Goal: Task Accomplishment & Management: Use online tool/utility

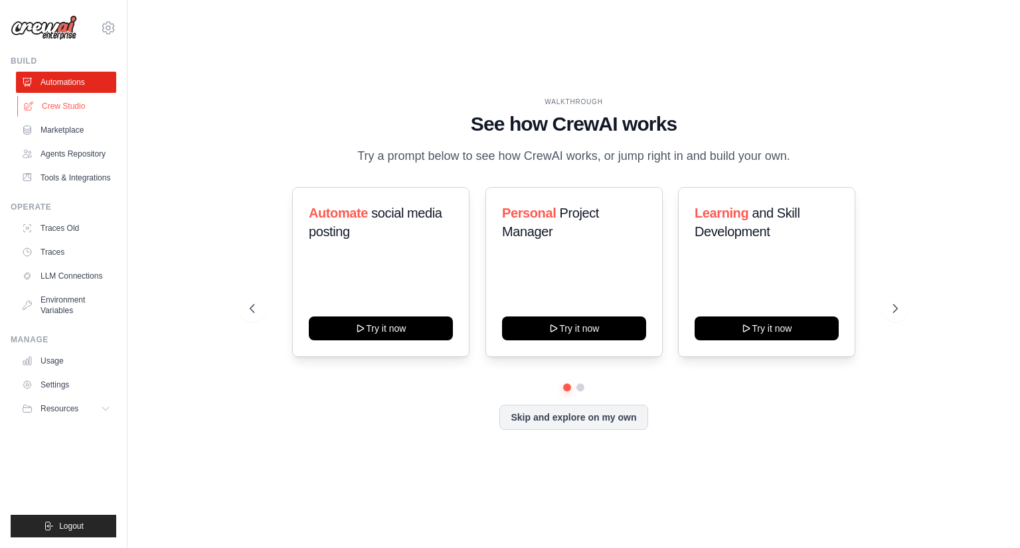
click at [65, 100] on link "Crew Studio" at bounding box center [67, 106] width 100 height 21
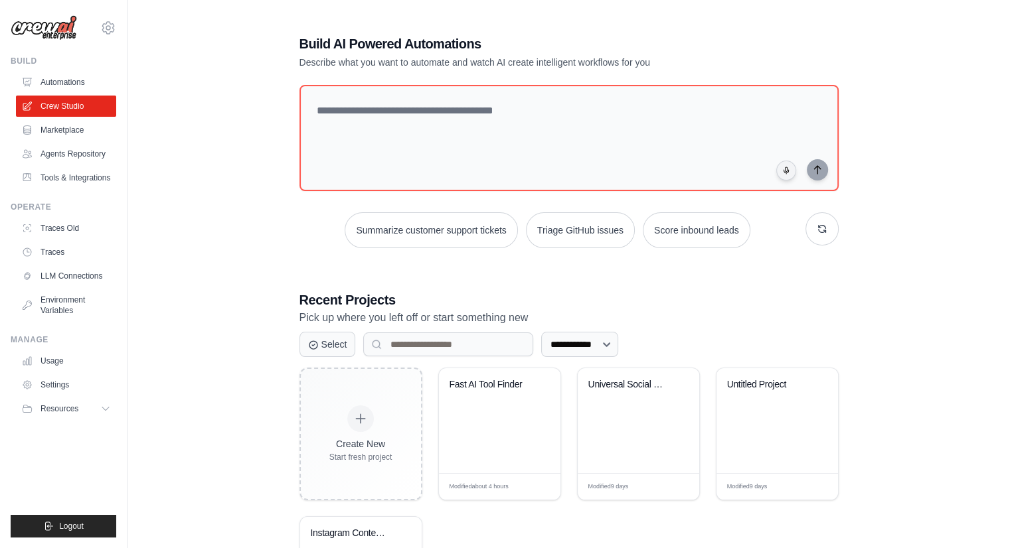
click at [221, 174] on div "**********" at bounding box center [569, 341] width 840 height 657
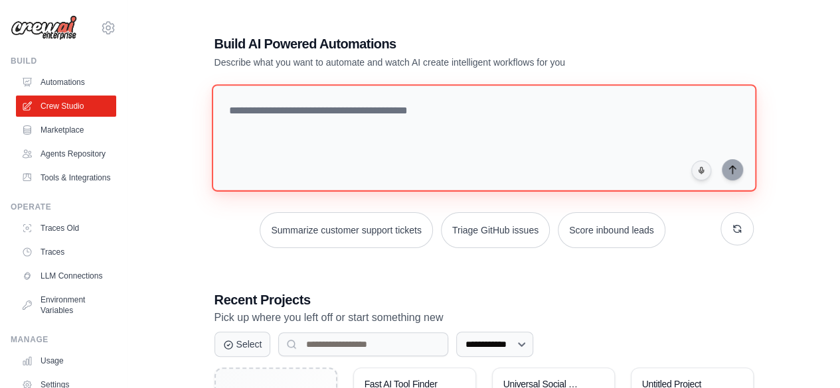
click at [421, 123] on textarea at bounding box center [483, 138] width 544 height 108
click at [279, 117] on textarea at bounding box center [483, 138] width 544 height 108
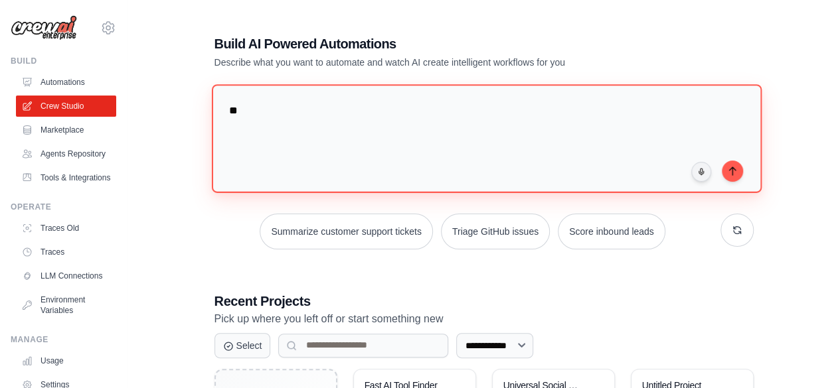
type textarea "*"
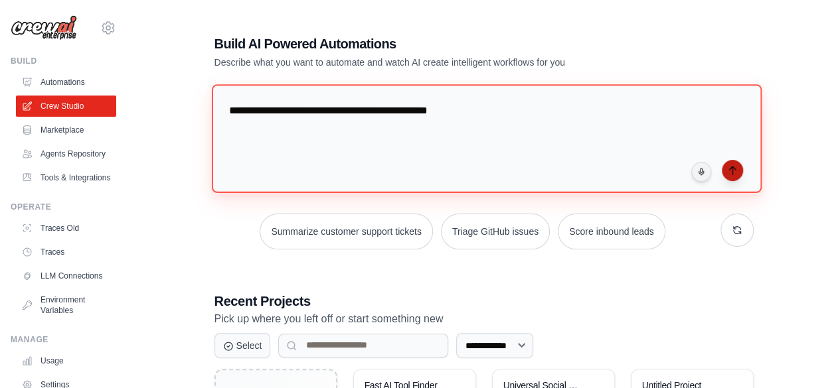
type textarea "**********"
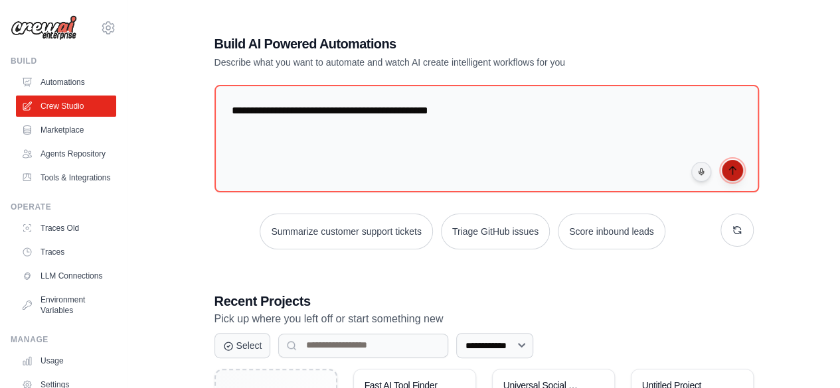
click at [735, 166] on icon "submit" at bounding box center [732, 170] width 11 height 11
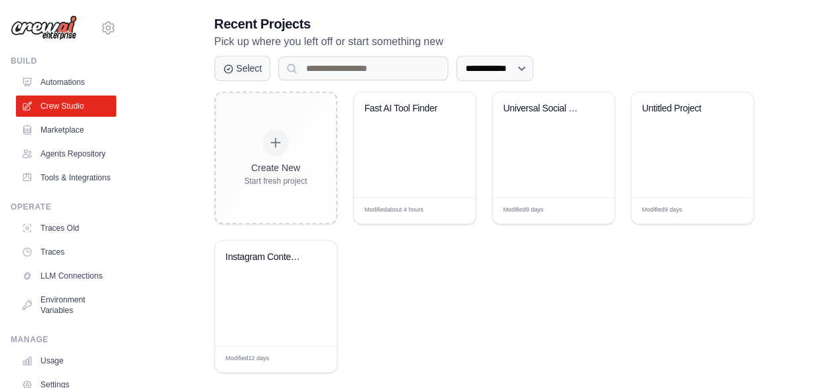
scroll to position [294, 0]
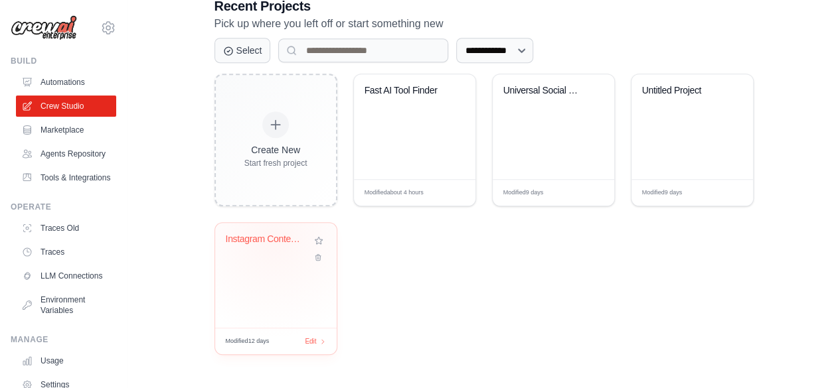
click at [274, 238] on div "Instagram Content Plan - HARDCORE A..." at bounding box center [266, 240] width 80 height 12
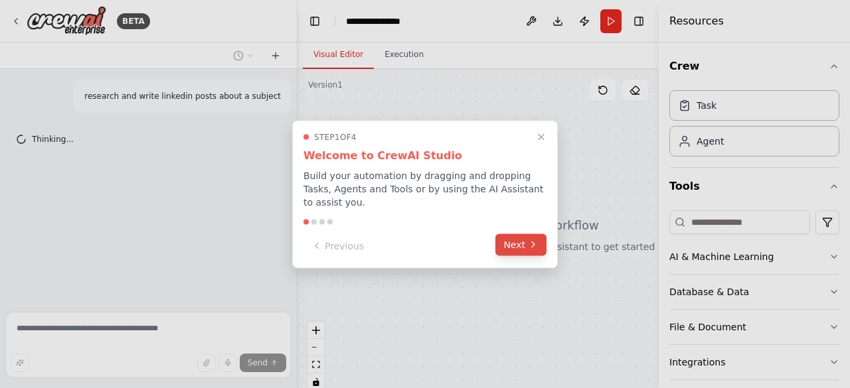
click at [508, 241] on button "Next" at bounding box center [520, 245] width 51 height 22
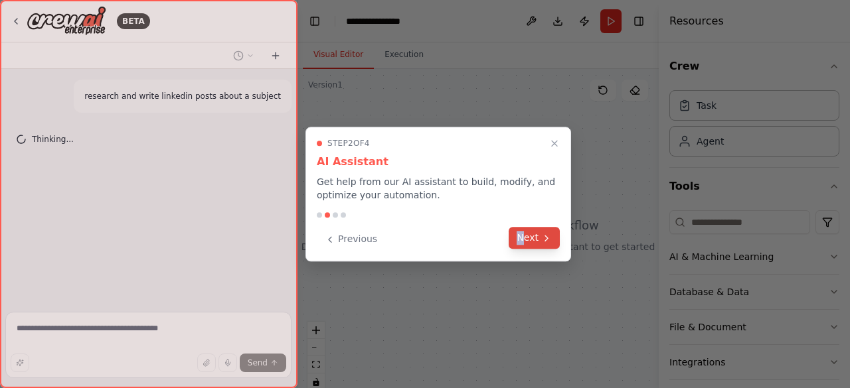
drag, startPoint x: 508, startPoint y: 241, endPoint x: 526, endPoint y: 238, distance: 17.6
click at [526, 238] on div "Previous Next" at bounding box center [438, 239] width 243 height 22
click at [526, 238] on button "Next" at bounding box center [533, 238] width 51 height 22
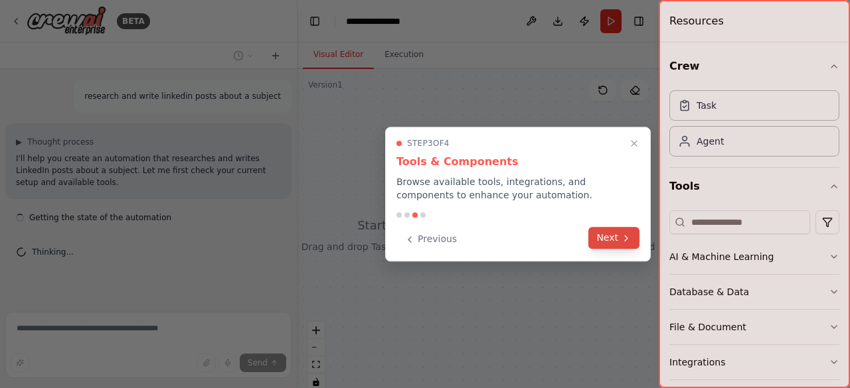
click at [611, 244] on button "Next" at bounding box center [613, 238] width 51 height 22
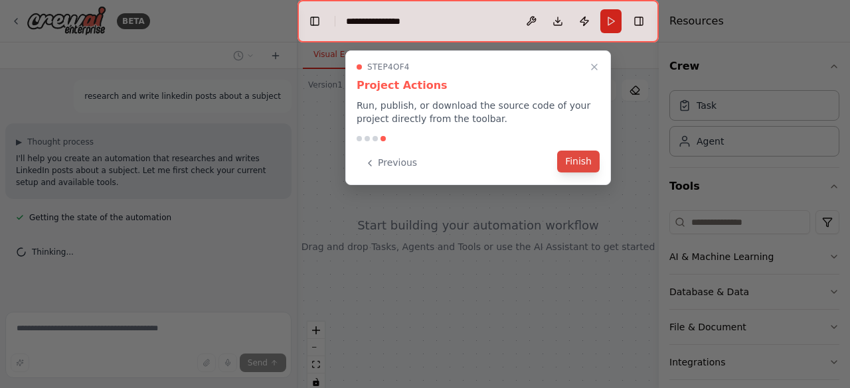
click at [588, 168] on button "Finish" at bounding box center [578, 162] width 42 height 22
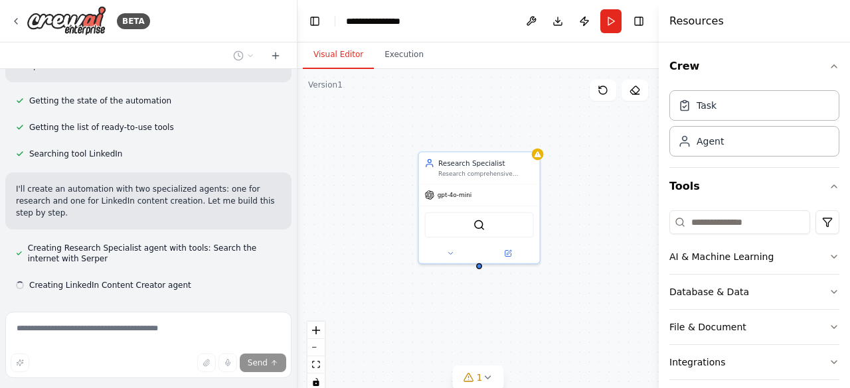
scroll to position [143, 0]
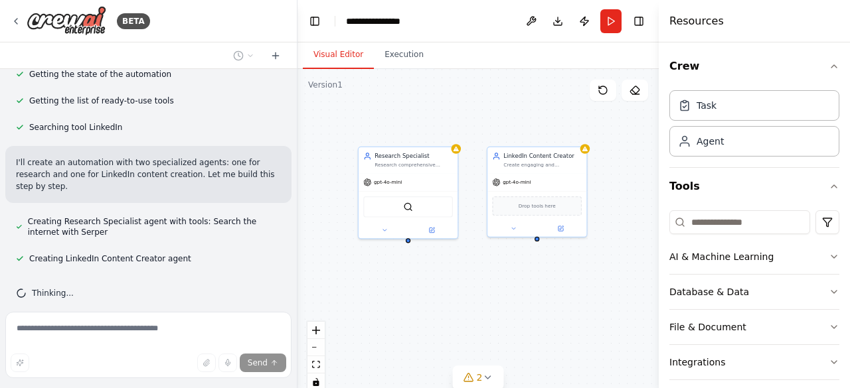
drag, startPoint x: 521, startPoint y: 136, endPoint x: 426, endPoint y: 120, distance: 96.3
click at [426, 120] on div "Research Specialist Research comprehensive information about {subject} by gathe…" at bounding box center [477, 235] width 361 height 332
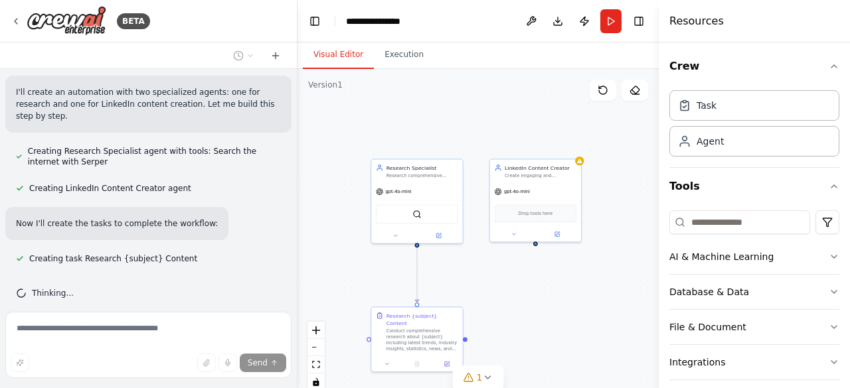
click at [510, 321] on div ".deletable-edge-delete-btn { width: 20px; height: 20px; border: 0px solid #ffff…" at bounding box center [477, 235] width 361 height 332
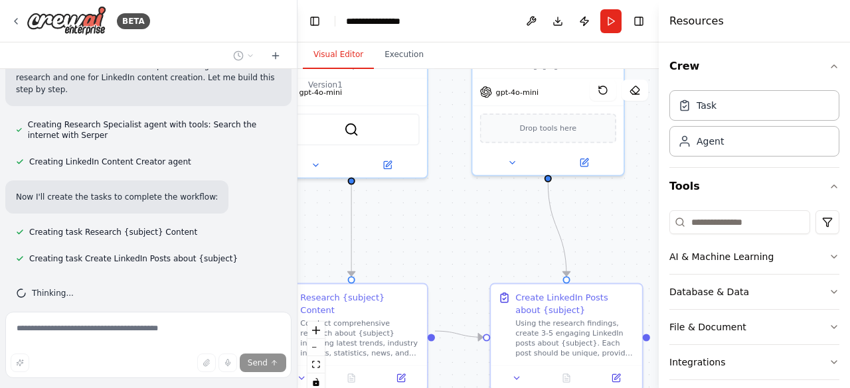
scroll to position [267, 0]
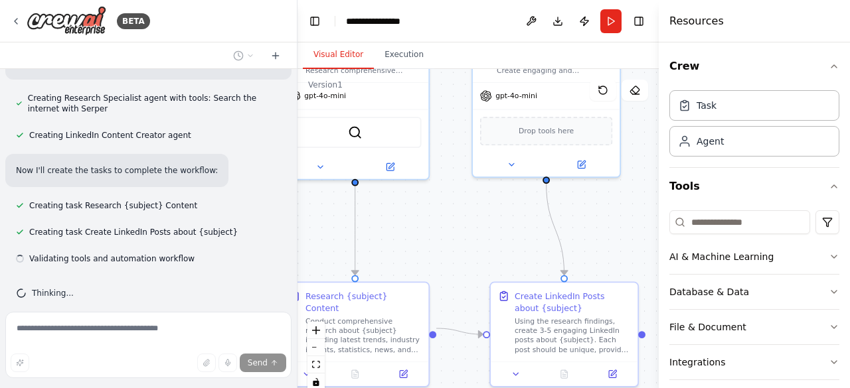
click at [485, 234] on div ".deletable-edge-delete-btn { width: 20px; height: 20px; border: 0px solid #ffff…" at bounding box center [477, 235] width 361 height 332
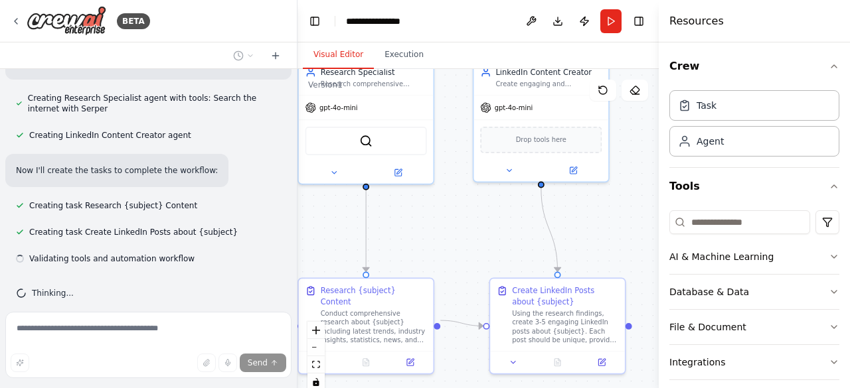
click at [485, 234] on div ".deletable-edge-delete-btn { width: 20px; height: 20px; border: 0px solid #ffff…" at bounding box center [477, 235] width 361 height 332
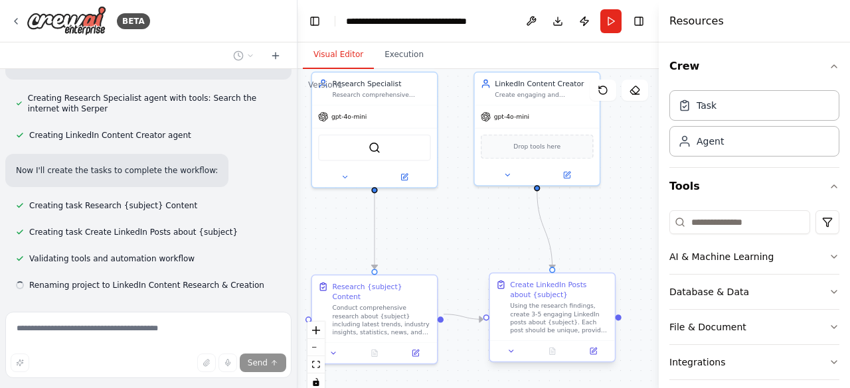
scroll to position [293, 0]
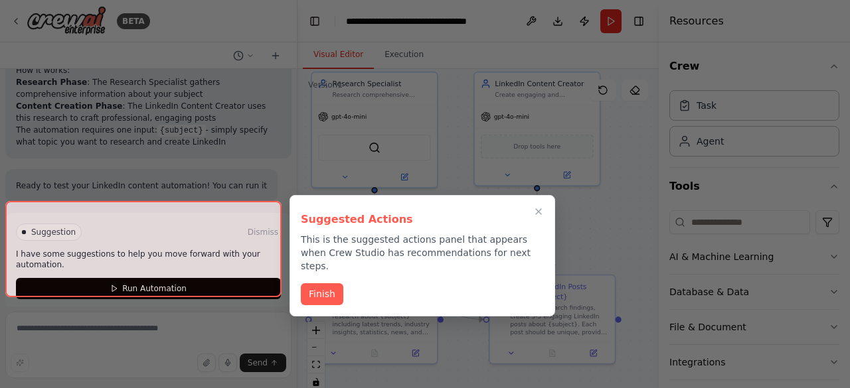
click at [542, 164] on div at bounding box center [425, 194] width 850 height 388
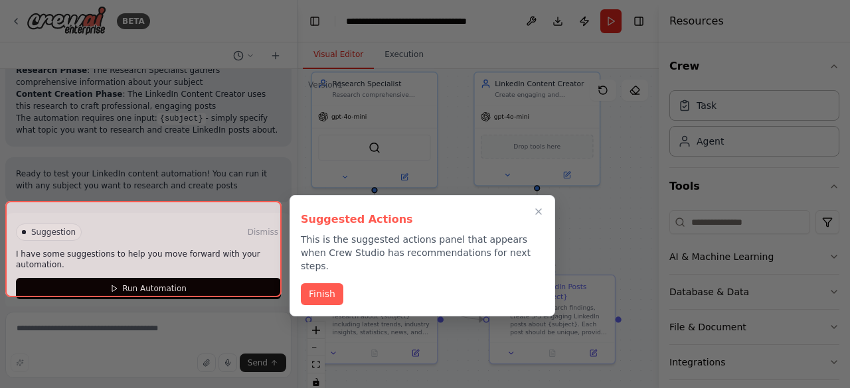
scroll to position [692, 0]
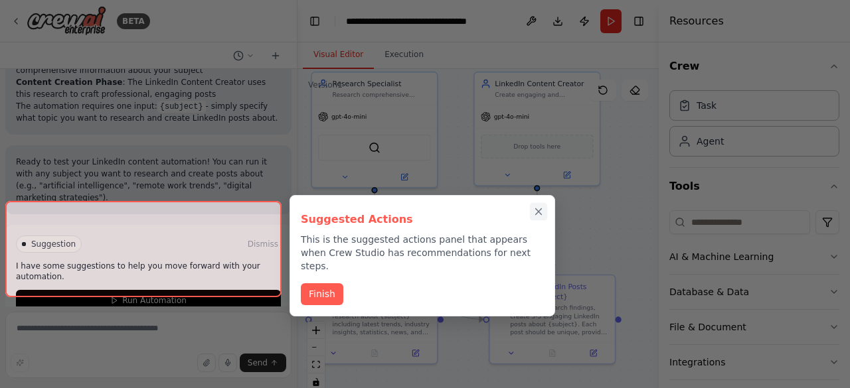
click at [536, 211] on icon "Close walkthrough" at bounding box center [538, 212] width 12 height 12
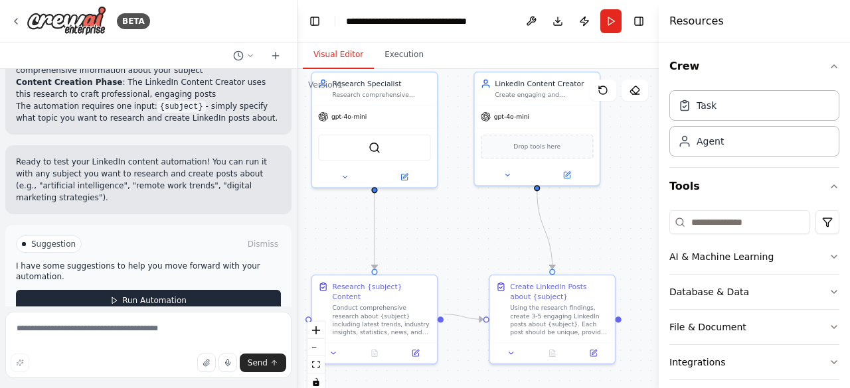
click at [175, 290] on button "Run Automation" at bounding box center [148, 300] width 265 height 21
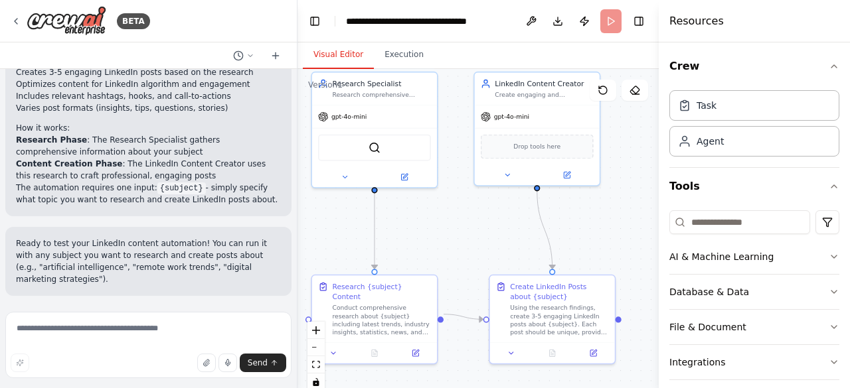
scroll to position [585, 0]
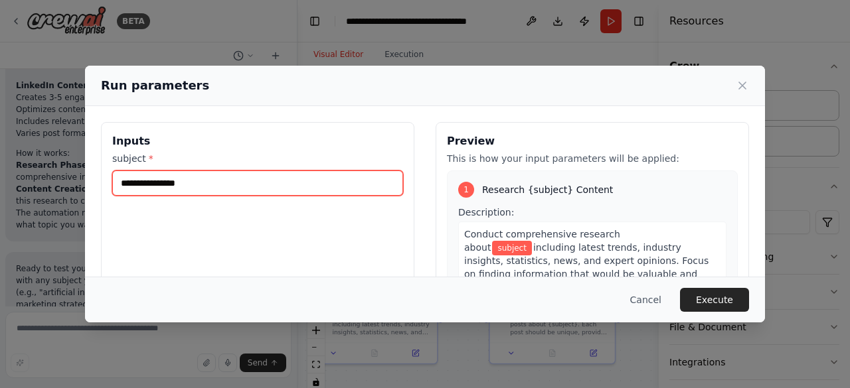
click at [264, 189] on input "subject *" at bounding box center [257, 183] width 291 height 25
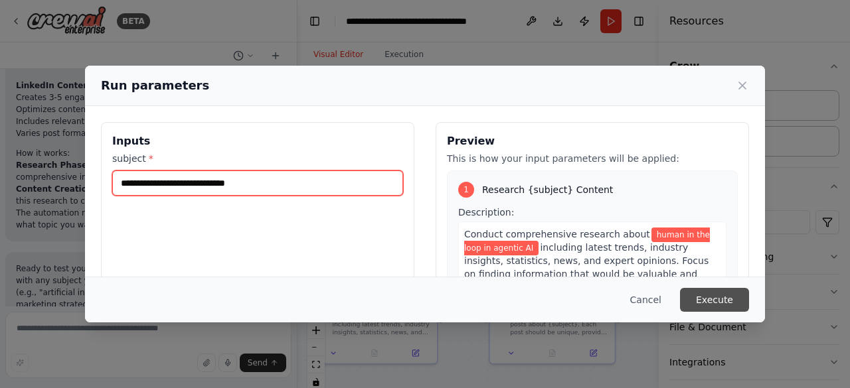
type input "**********"
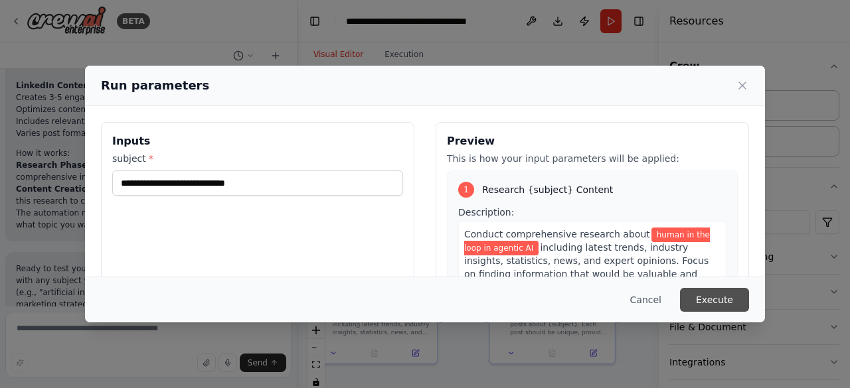
click at [732, 299] on button "Execute" at bounding box center [714, 300] width 69 height 24
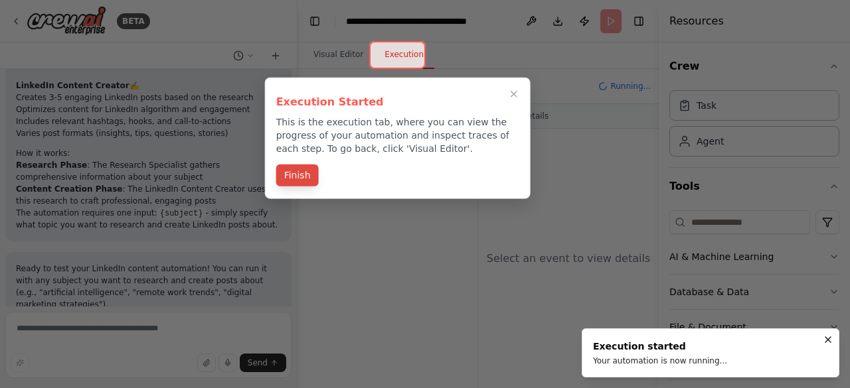
click at [301, 169] on button "Finish" at bounding box center [297, 176] width 42 height 22
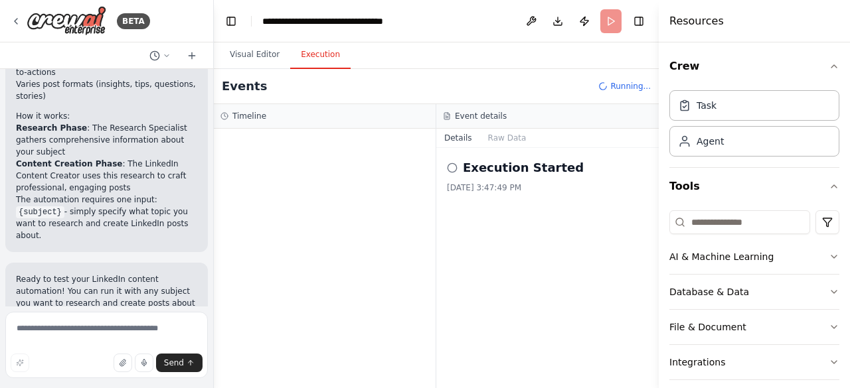
drag, startPoint x: 294, startPoint y: 225, endPoint x: 215, endPoint y: 211, distance: 80.2
click at [215, 211] on div "BETA research and write linkedin posts about a subject ▶ Thought process I'll h…" at bounding box center [425, 194] width 850 height 388
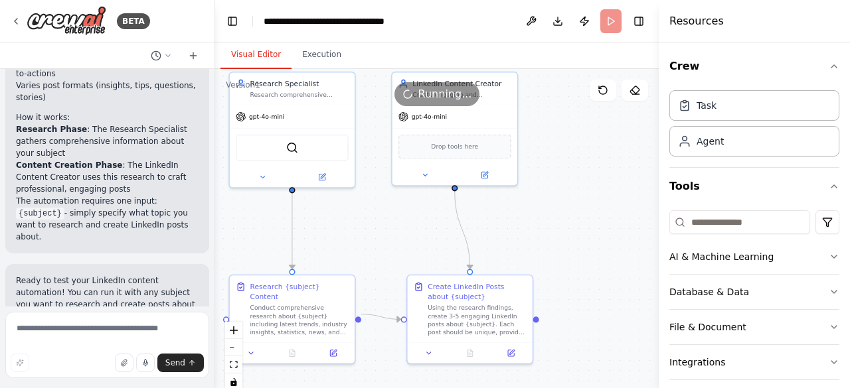
click at [242, 54] on button "Visual Editor" at bounding box center [255, 55] width 71 height 28
click at [271, 319] on div "Conduct comprehensive research about {subject} including latest trends, industr…" at bounding box center [299, 318] width 98 height 33
click at [290, 312] on div "Conduct comprehensive research about {subject} including latest trends, industr…" at bounding box center [299, 318] width 98 height 33
click at [250, 350] on icon at bounding box center [251, 351] width 4 height 2
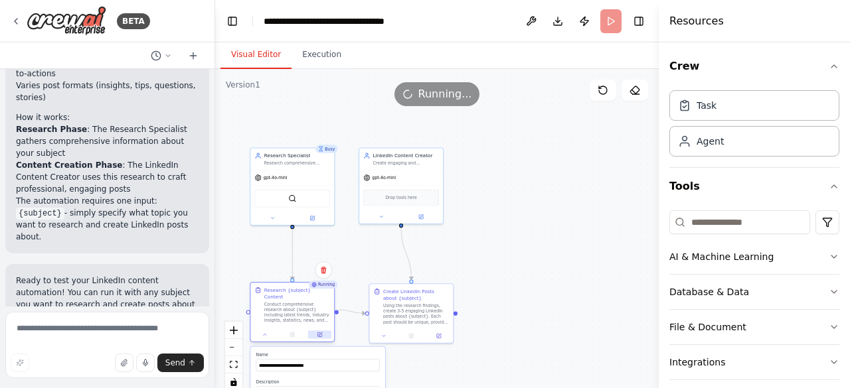
click at [321, 328] on div at bounding box center [292, 335] width 84 height 14
click at [316, 331] on button at bounding box center [319, 335] width 23 height 8
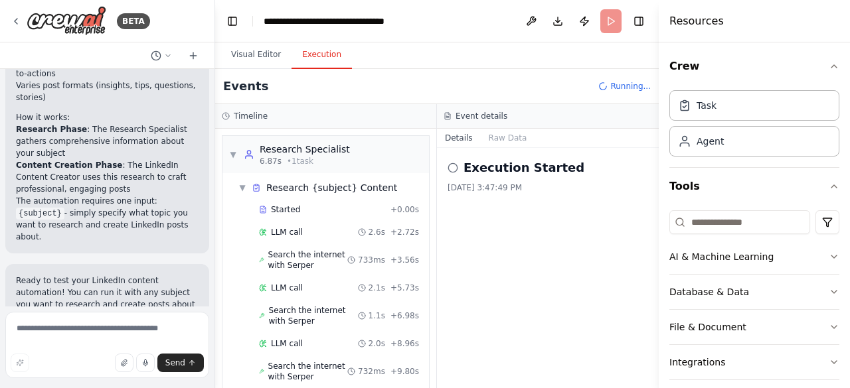
click at [333, 58] on button "Execution" at bounding box center [321, 55] width 60 height 28
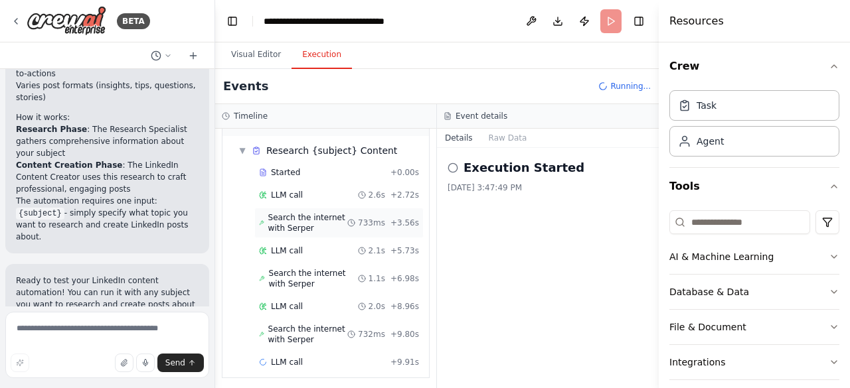
click at [286, 222] on span "Search the internet with Serper" at bounding box center [308, 222] width 80 height 21
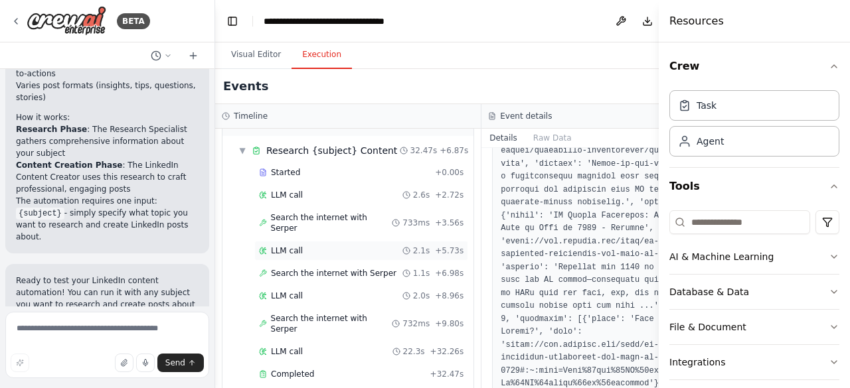
scroll to position [945, 0]
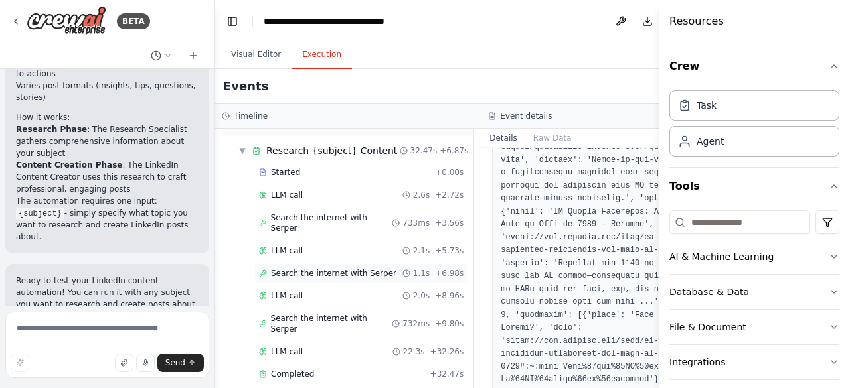
click at [289, 268] on span "Search the internet with Serper" at bounding box center [333, 273] width 125 height 11
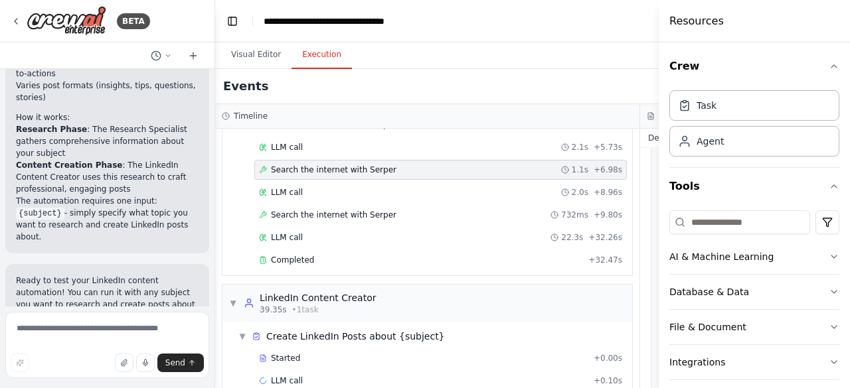
scroll to position [147, 0]
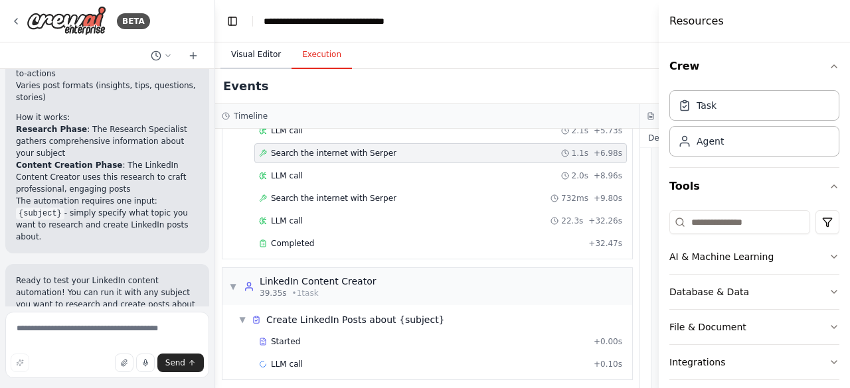
click at [260, 55] on button "Visual Editor" at bounding box center [255, 55] width 71 height 28
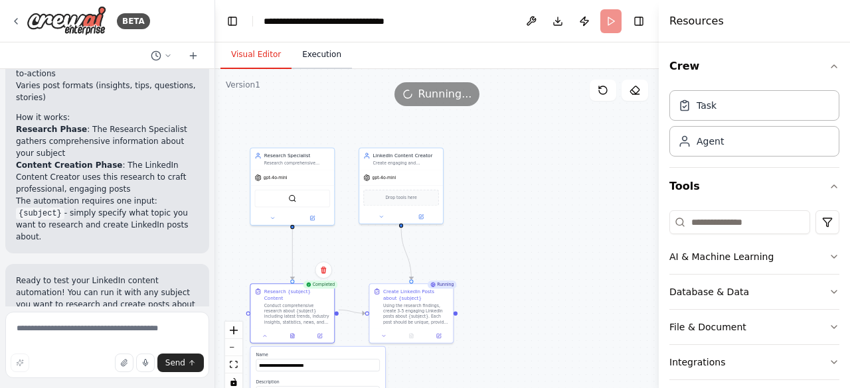
scroll to position [833, 0]
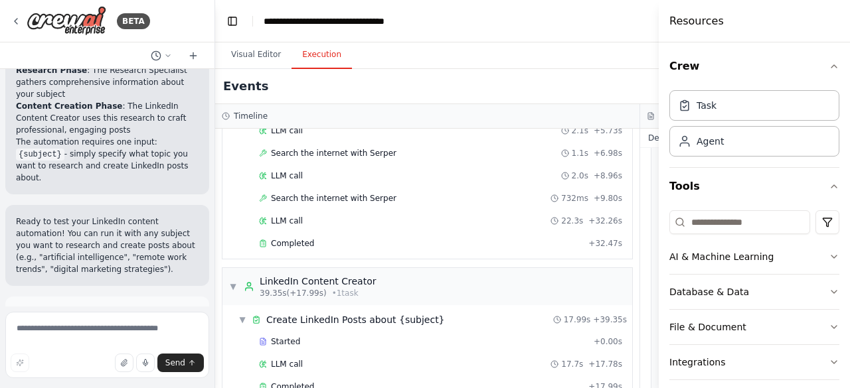
click at [319, 57] on button "Execution" at bounding box center [321, 55] width 60 height 28
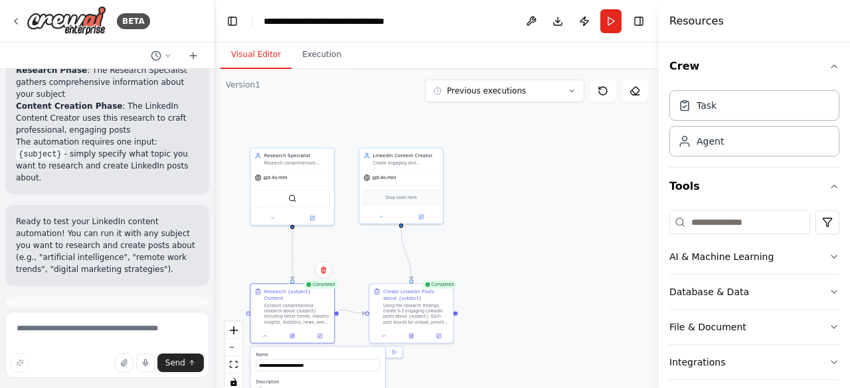
click at [238, 46] on button "Visual Editor" at bounding box center [255, 55] width 71 height 28
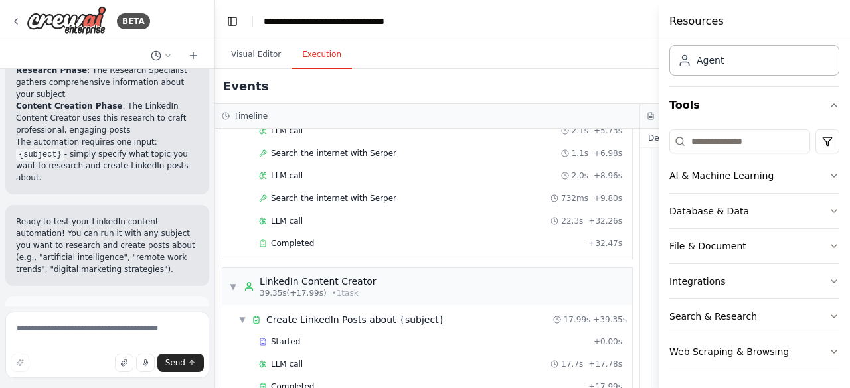
click at [325, 51] on button "Execution" at bounding box center [321, 55] width 60 height 28
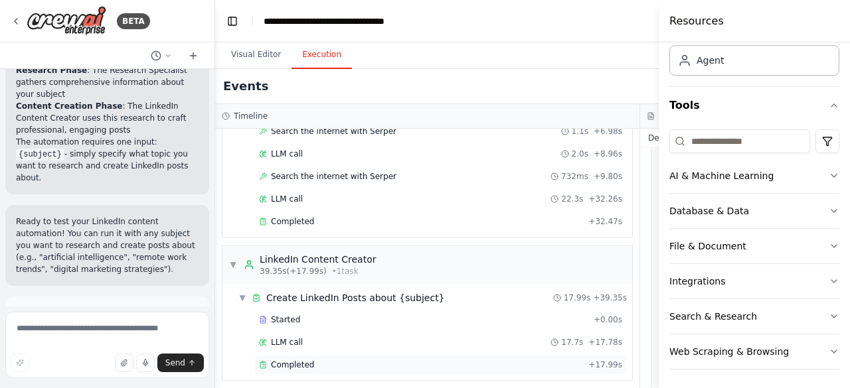
click at [291, 360] on span "Completed" at bounding box center [292, 365] width 43 height 11
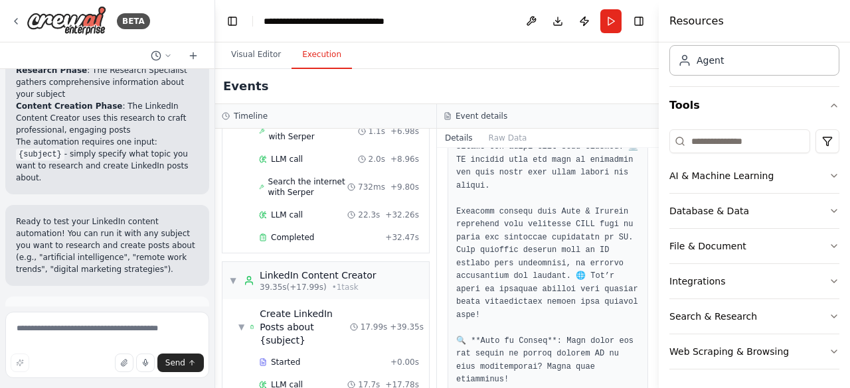
scroll to position [1196, 0]
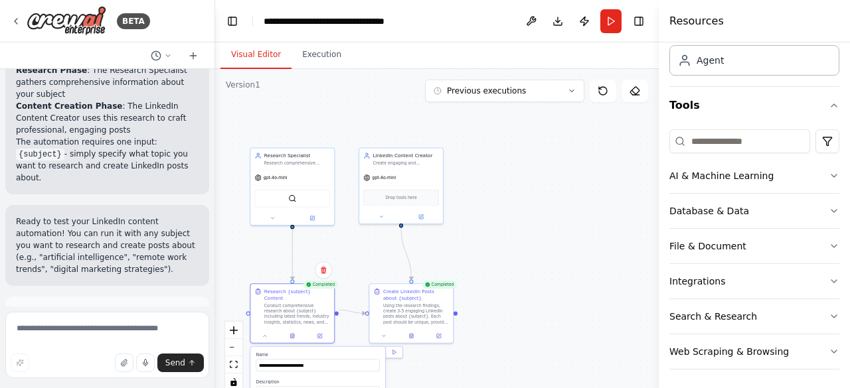
click at [261, 56] on button "Visual Editor" at bounding box center [255, 55] width 71 height 28
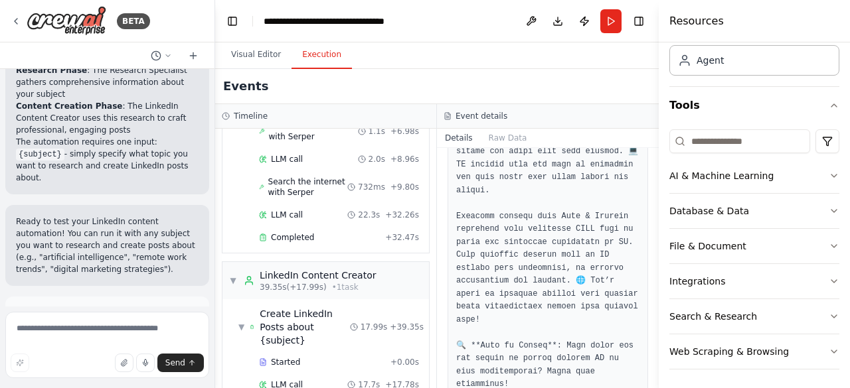
click at [307, 60] on button "Execution" at bounding box center [321, 55] width 60 height 28
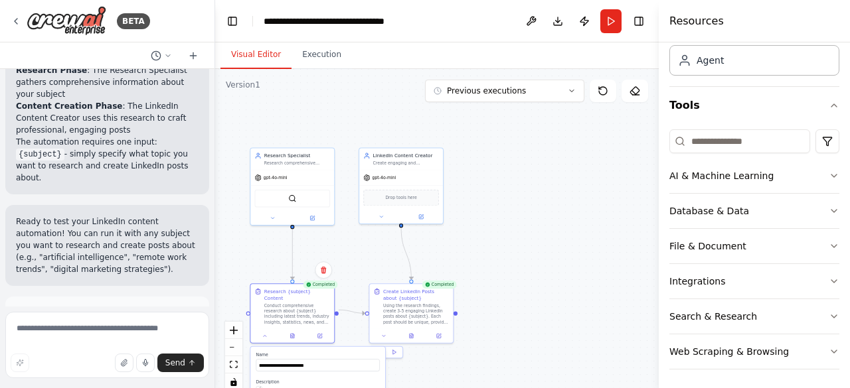
click at [250, 57] on button "Visual Editor" at bounding box center [255, 55] width 71 height 28
click at [15, 15] on div "BETA" at bounding box center [80, 21] width 139 height 30
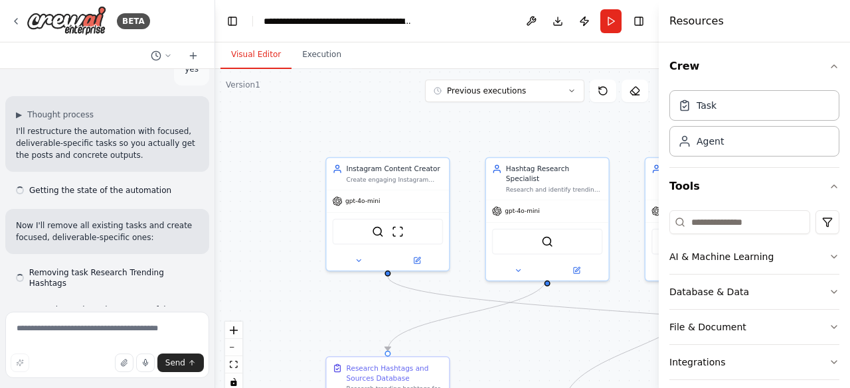
scroll to position [32806, 0]
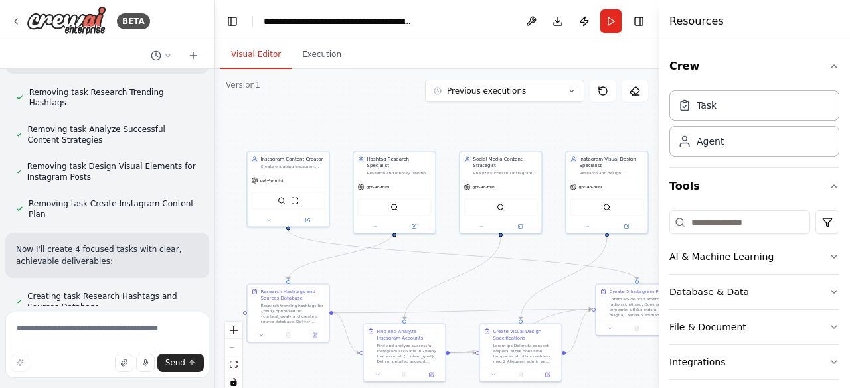
drag, startPoint x: 558, startPoint y: 307, endPoint x: 435, endPoint y: 281, distance: 125.5
click at [435, 281] on div ".deletable-edge-delete-btn { width: 20px; height: 20px; border: 0px solid #ffff…" at bounding box center [436, 235] width 443 height 332
